Goal: Navigation & Orientation: Find specific page/section

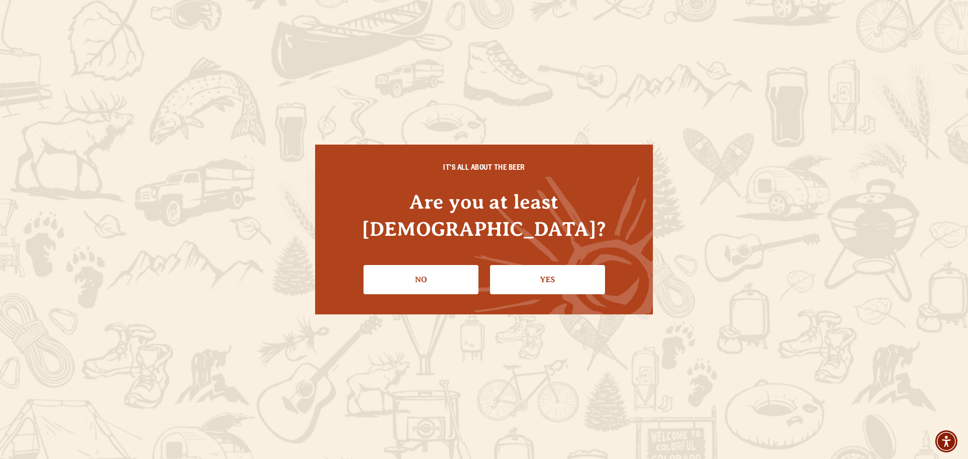
click at [565, 279] on link "Yes" at bounding box center [547, 279] width 115 height 29
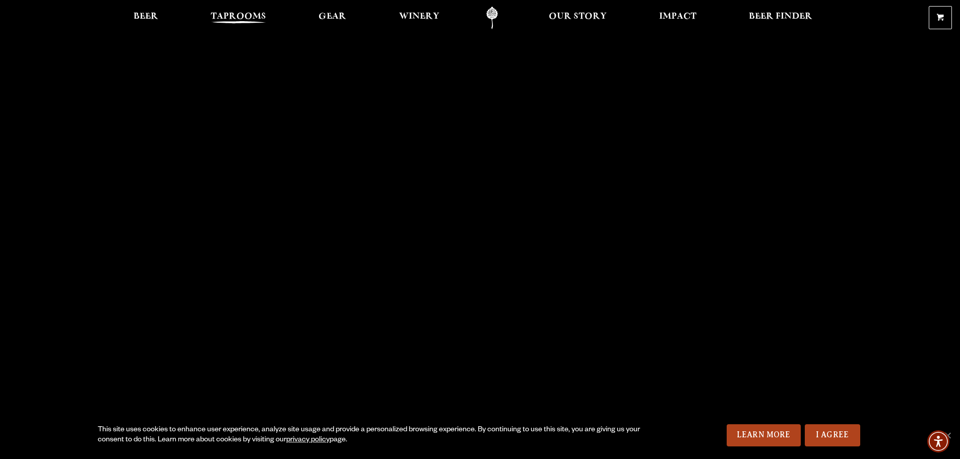
click at [225, 21] on span "Taprooms" at bounding box center [238, 17] width 55 height 8
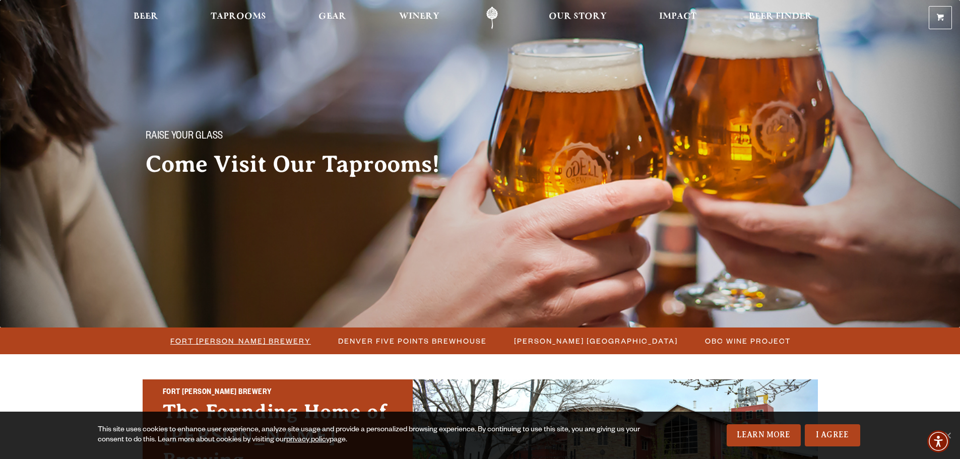
click at [251, 337] on span "Fort [PERSON_NAME] Brewery" at bounding box center [240, 341] width 141 height 15
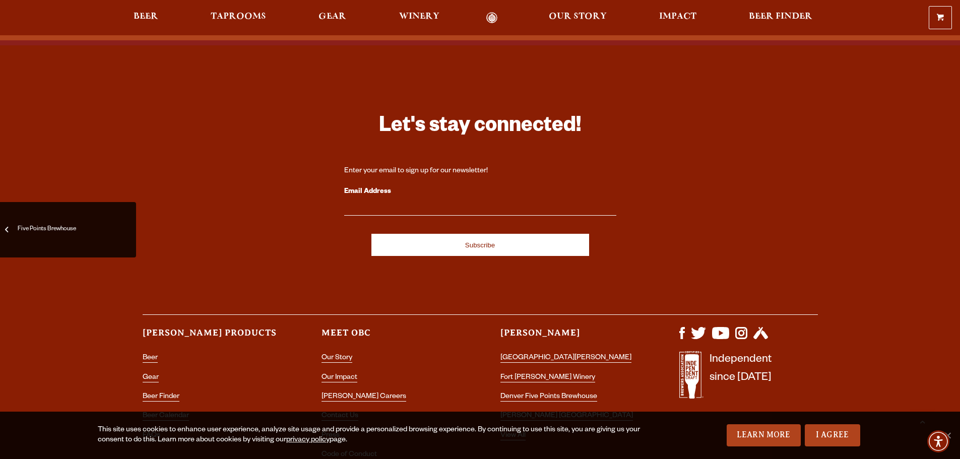
scroll to position [4334, 0]
